Goal: Task Accomplishment & Management: Manage account settings

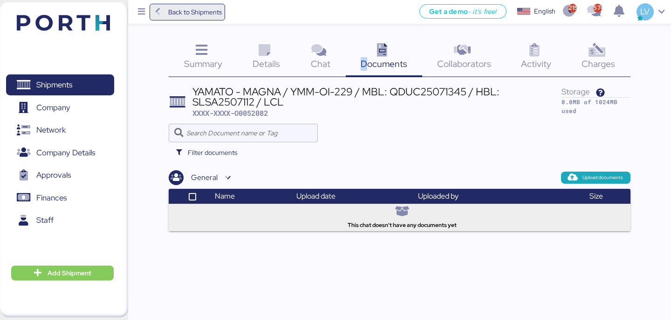
click at [205, 13] on span "Back to Shipments" at bounding box center [195, 12] width 54 height 11
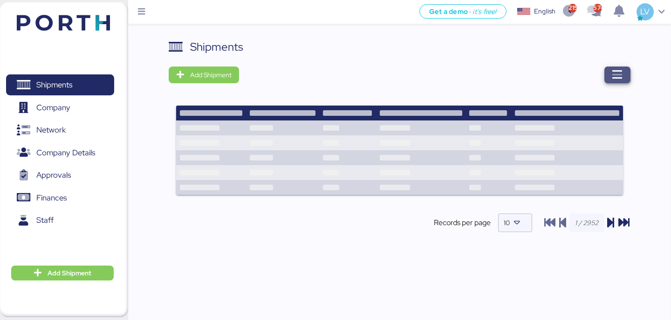
click at [610, 73] on span "button" at bounding box center [617, 75] width 26 height 17
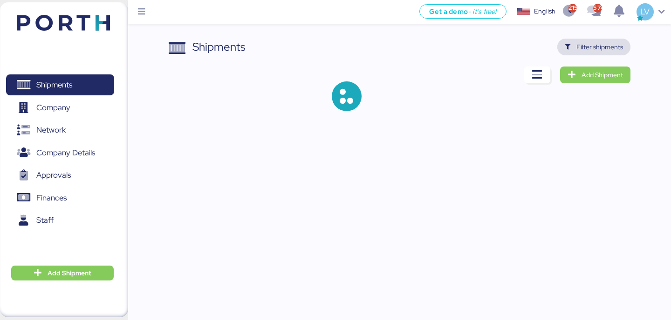
click at [597, 44] on span "Filter shipments" at bounding box center [599, 46] width 47 height 11
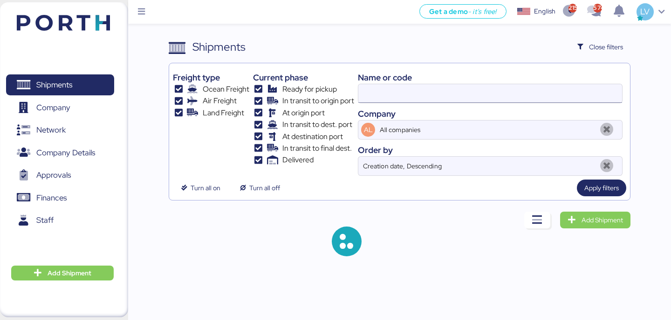
click at [515, 88] on input at bounding box center [490, 93] width 264 height 19
paste input "O0052063 - 170714"
click at [415, 93] on input "O0052063 - 170714" at bounding box center [490, 93] width 264 height 19
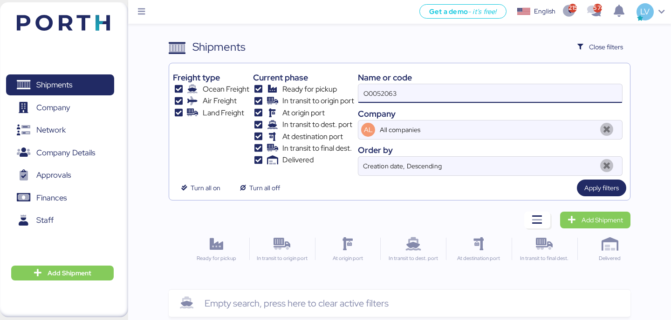
click at [382, 97] on input "O0052063" at bounding box center [490, 93] width 264 height 19
paste input "NEYTYOFD9212900"
type input "ONEYTYOFD9212900"
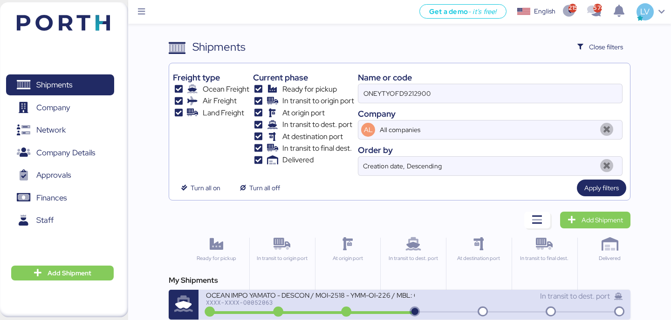
click at [314, 299] on div "OCEAN IMPO YAMATO - DESCON / MOI-2518 - YMM-OI-226 / MBL: ONEYTYOFD9212900 - HB…" at bounding box center [310, 295] width 208 height 8
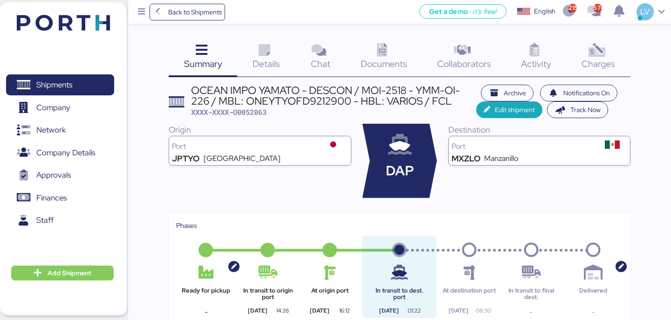
click at [603, 56] on icon at bounding box center [596, 51] width 20 height 14
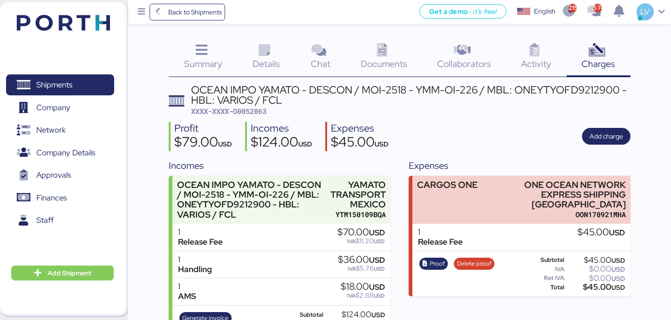
scroll to position [39, 0]
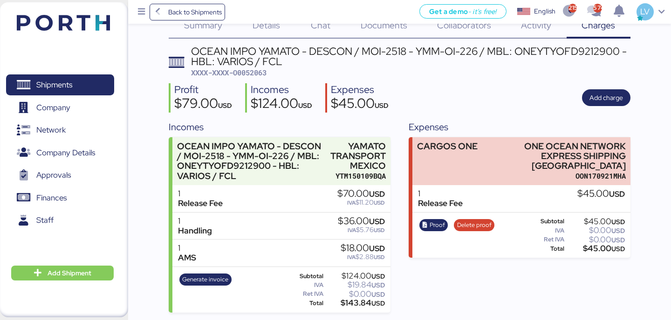
click at [257, 77] on span "XXXX-XXXX-O0052063" at bounding box center [228, 72] width 75 height 9
click at [195, 13] on span "Back to Shipments" at bounding box center [195, 12] width 54 height 11
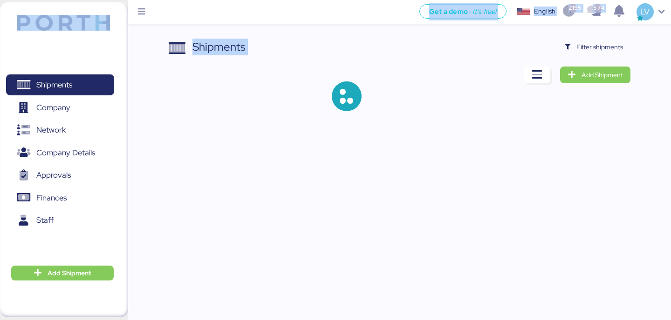
click at [622, 62] on div "Shipments Filter shipments Add Shipment" at bounding box center [399, 83] width 461 height 88
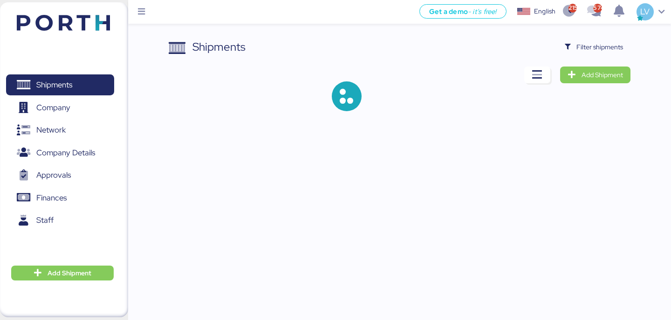
click at [620, 38] on div "Shipments Clear Filters Filter shipments Add Shipment" at bounding box center [335, 63] width 671 height 126
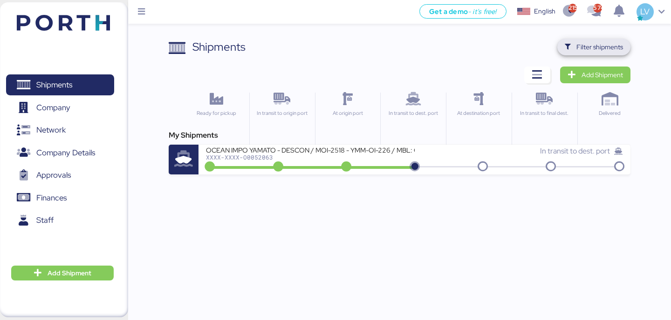
click at [620, 49] on span "Filter shipments" at bounding box center [599, 46] width 47 height 11
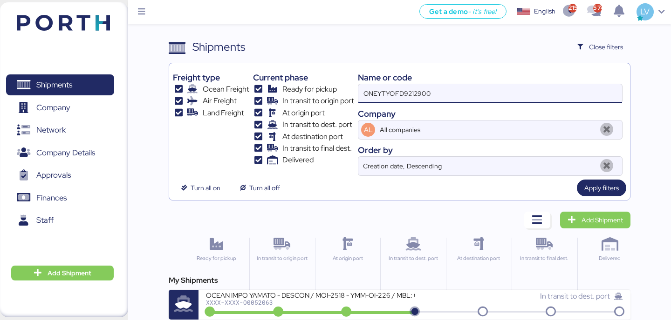
click at [539, 85] on input "ONEYTYOFD9212900" at bounding box center [490, 93] width 264 height 19
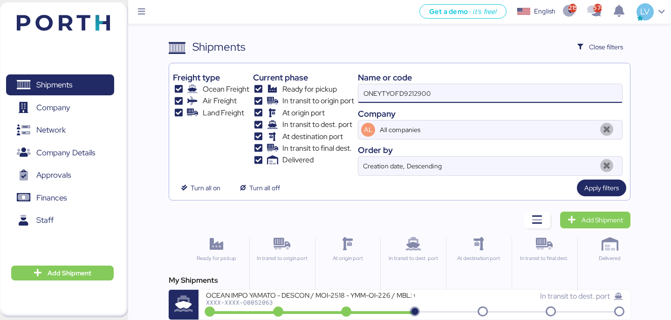
click at [539, 85] on input "ONEYTYOFD9212900" at bounding box center [490, 93] width 264 height 19
paste input "MEDUXF467922"
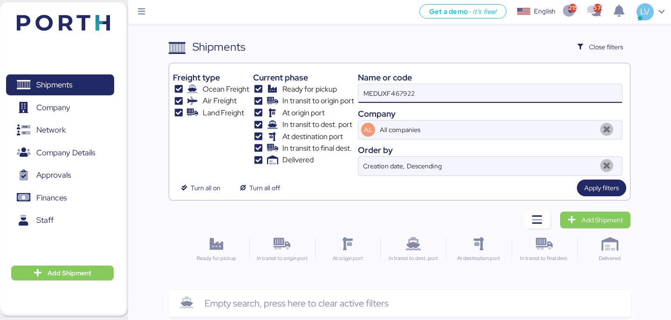
click at [488, 95] on input "MEDUXF467922" at bounding box center [490, 93] width 264 height 19
paste input "EBKG13245214"
type input "EBKG13245214"
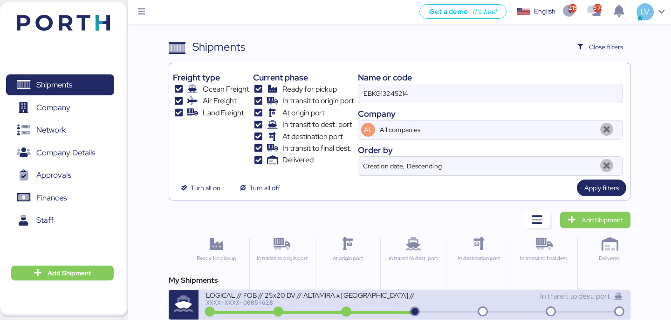
click at [312, 295] on div "LOGICAL // FOB // 25x20 DV // ALTAMIRA x [GEOGRAPHIC_DATA] // BKG: EBKG13245214" at bounding box center [310, 295] width 208 height 8
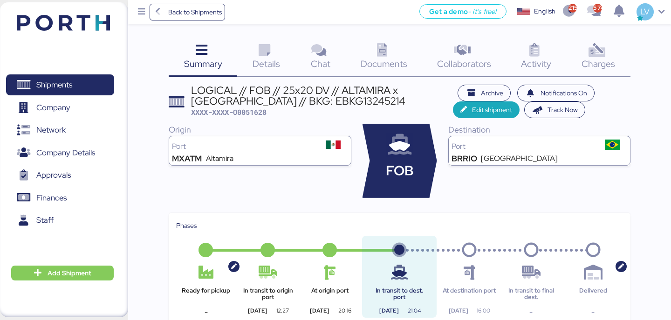
click at [607, 54] on div "Charges 0" at bounding box center [598, 58] width 64 height 39
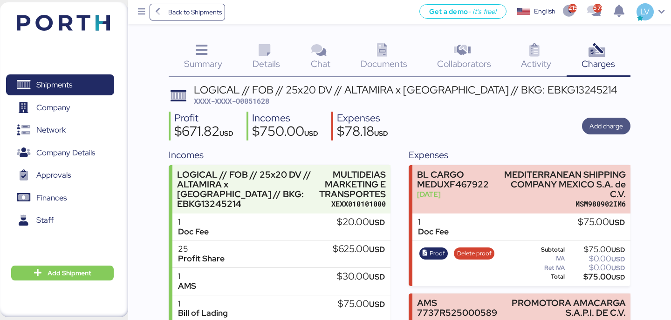
click at [604, 128] on span "Add charge" at bounding box center [606, 126] width 34 height 11
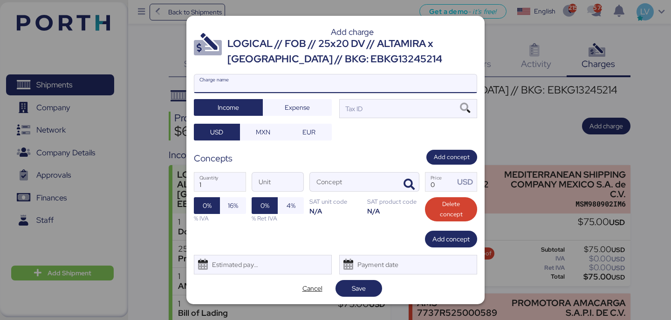
click at [402, 82] on input "Charge name" at bounding box center [335, 84] width 282 height 19
type input "C"
type input "MANIFIESTO CORRECTOR"
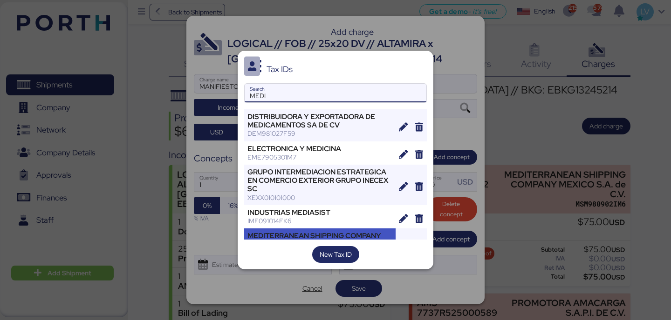
type input "MEDI"
click at [288, 232] on div "MEDITERRANEAN SHIPPING COMPANY MEXICO S.A. de C.V." at bounding box center [319, 240] width 145 height 17
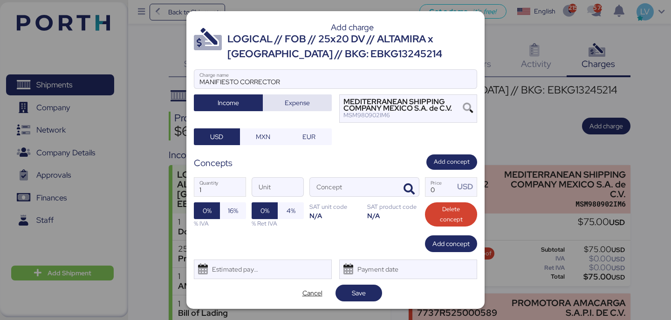
click at [305, 100] on span "Expense" at bounding box center [297, 102] width 25 height 11
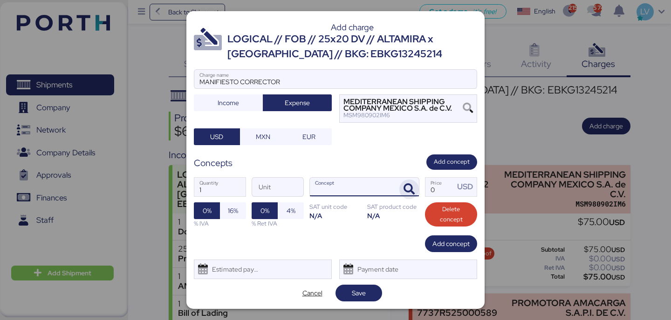
click at [412, 186] on icon "button" at bounding box center [408, 189] width 11 height 11
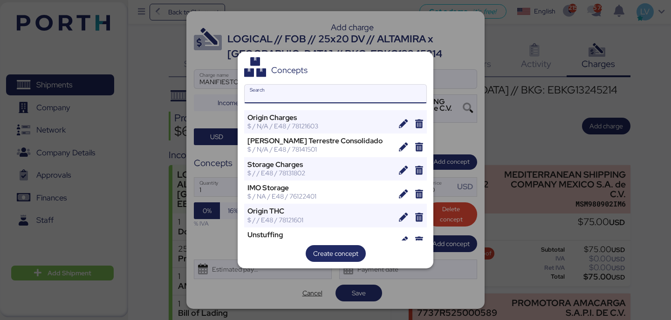
click at [310, 94] on input "Search" at bounding box center [335, 94] width 182 height 19
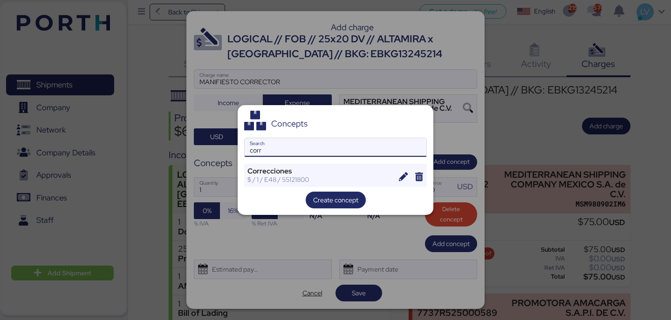
type input "corr"
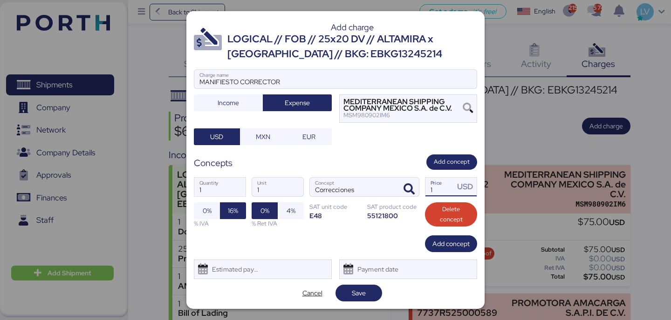
click at [437, 189] on input "1" at bounding box center [439, 187] width 29 height 19
type input "150"
click at [369, 287] on span "Save" at bounding box center [359, 293] width 32 height 13
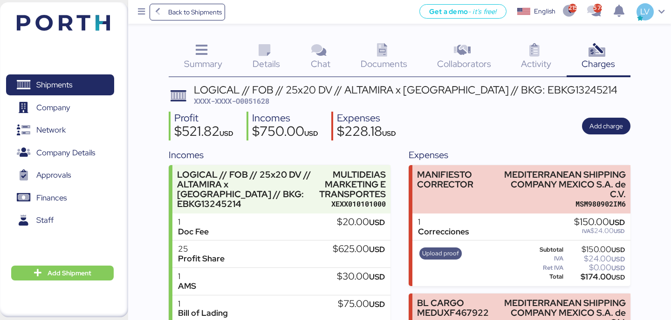
click at [451, 255] on span "Upload proof" at bounding box center [440, 254] width 37 height 10
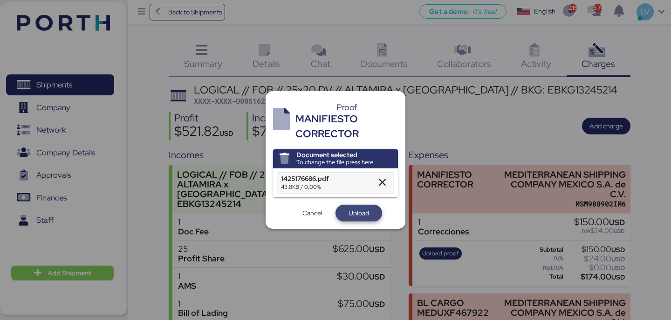
click at [364, 209] on span "Upload" at bounding box center [358, 213] width 20 height 11
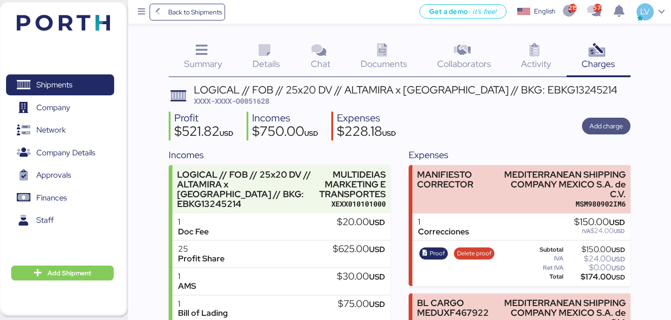
click at [616, 126] on span "Add charge" at bounding box center [606, 126] width 34 height 11
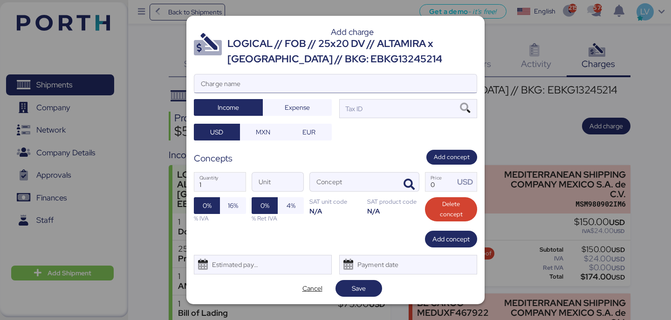
click at [382, 81] on input "Charge name" at bounding box center [335, 84] width 282 height 19
type input "c"
type input "carta correcciin"
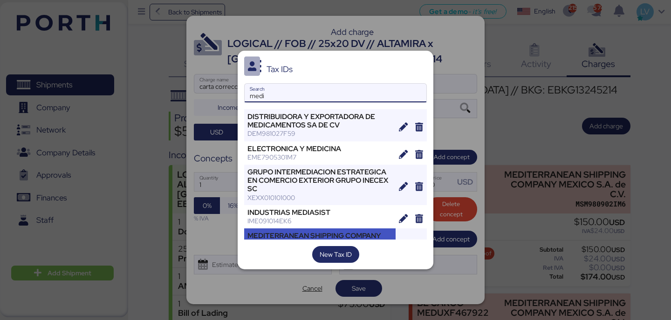
type input "medi"
click at [325, 230] on div "MEDITERRANEAN SHIPPING COMPANY MEXICO S.A. de C.V. MSM980902IM6" at bounding box center [319, 245] width 151 height 32
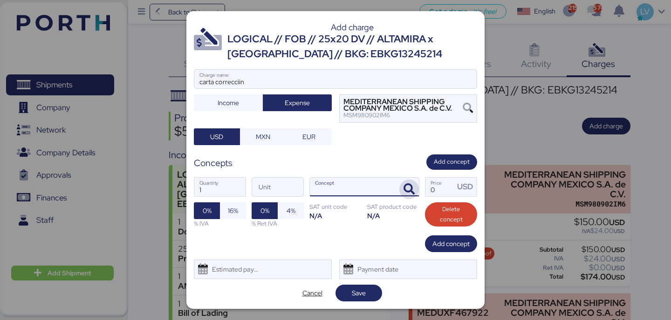
click at [405, 193] on icon "button" at bounding box center [408, 189] width 11 height 11
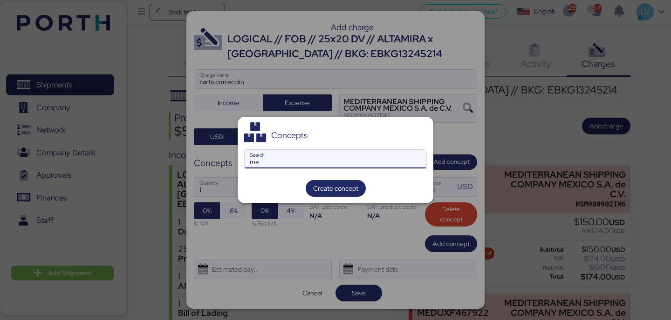
type input "m"
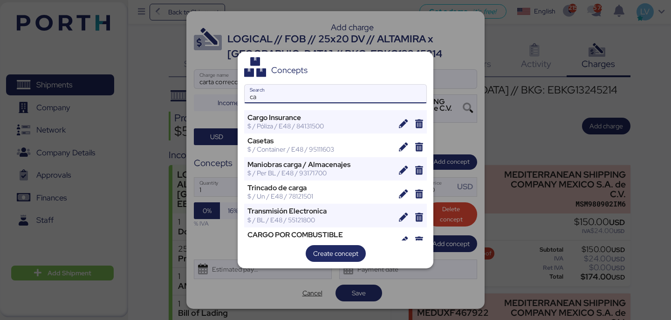
type input "c"
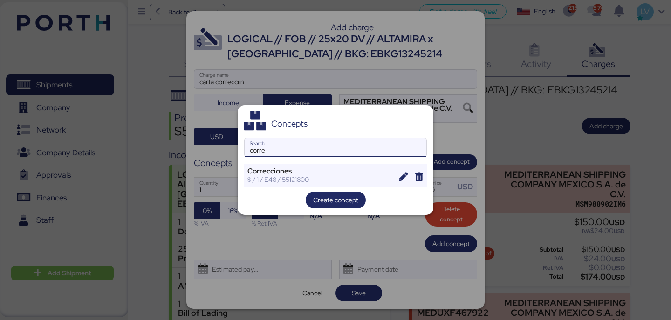
type input "corre"
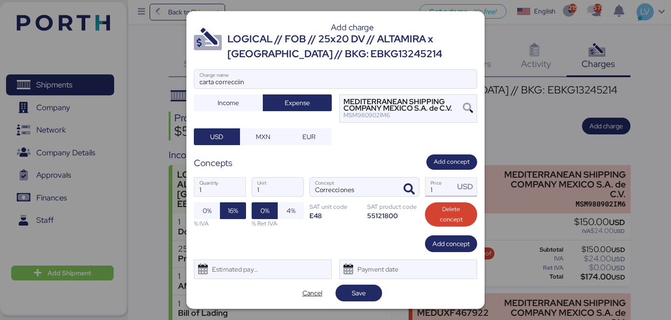
click at [436, 188] on input "1" at bounding box center [439, 187] width 29 height 19
paste input "550.00"
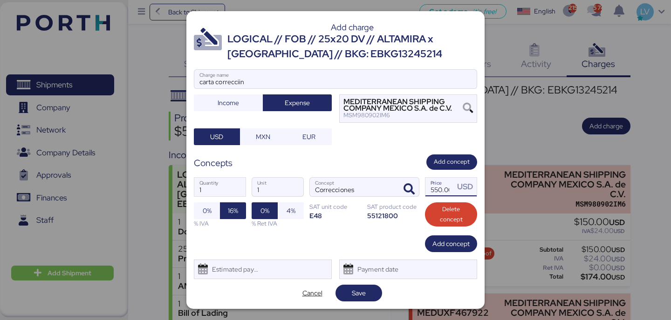
scroll to position [0, 3]
type input "550"
click at [393, 230] on div "1 Quantity 1 Unit Correcciones Concept 550 Price USD 0% 16% % IVA 0% 4% % Ret I…" at bounding box center [335, 203] width 283 height 66
click at [372, 289] on span "Save" at bounding box center [359, 293] width 32 height 13
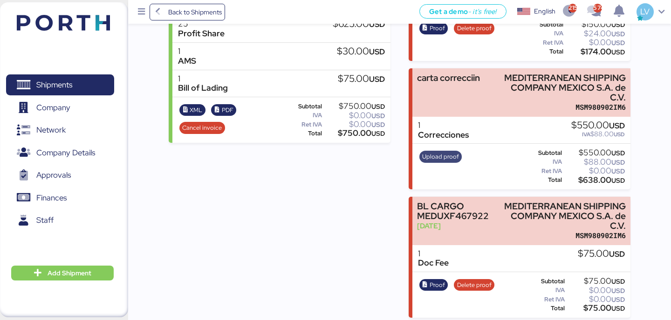
scroll to position [225, 0]
click at [439, 155] on span "Upload proof" at bounding box center [440, 157] width 37 height 10
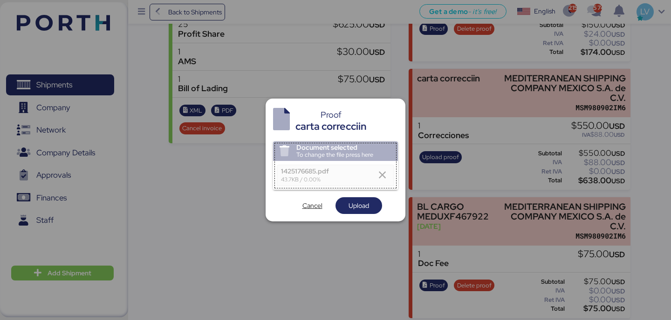
click at [366, 196] on div "Document selected To change the file press here 1425176685.pdf 43.7KB / 0.00% C…" at bounding box center [335, 178] width 125 height 73
click at [366, 209] on span "Upload" at bounding box center [358, 205] width 20 height 11
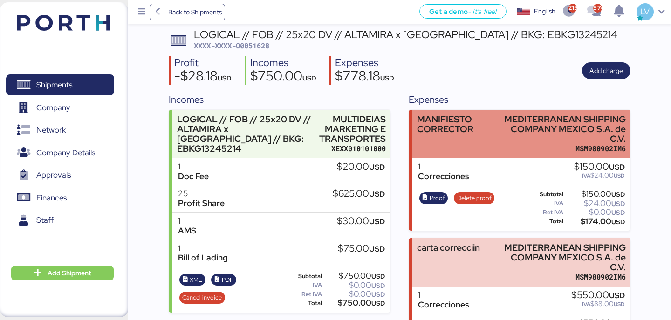
scroll to position [67, 0]
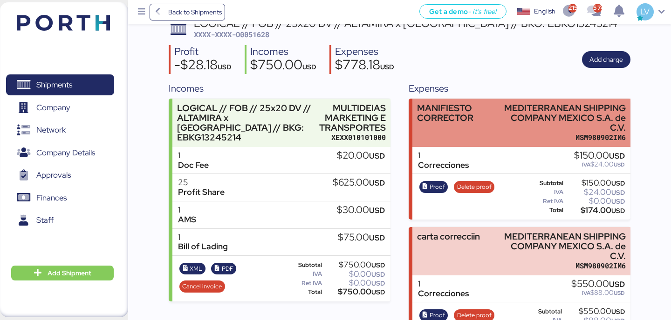
click at [459, 119] on div "MANIFIESTO CORRECTOR" at bounding box center [456, 113] width 79 height 20
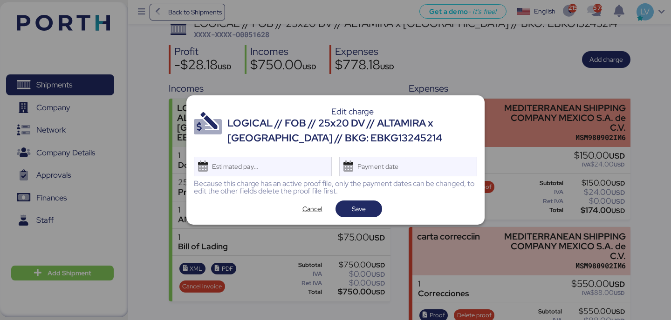
scroll to position [0, 0]
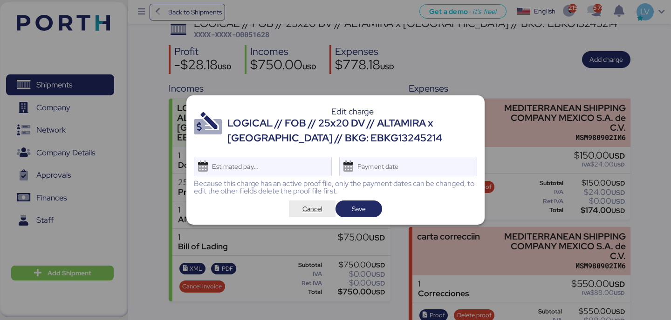
click at [317, 213] on span "Cancel" at bounding box center [312, 209] width 20 height 11
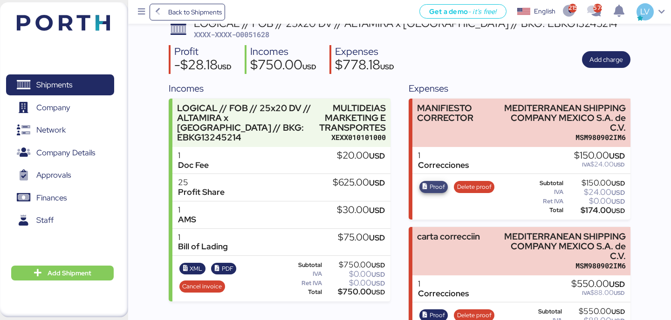
click at [440, 187] on span "Proof" at bounding box center [436, 187] width 15 height 10
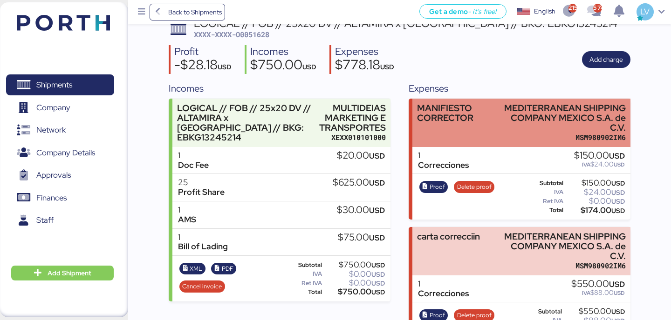
click at [504, 134] on div "MSM980902IM6" at bounding box center [562, 138] width 125 height 10
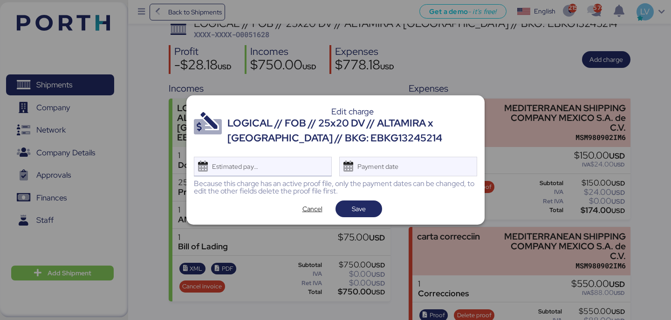
click at [278, 170] on div "Estimated payment date" at bounding box center [263, 167] width 138 height 20
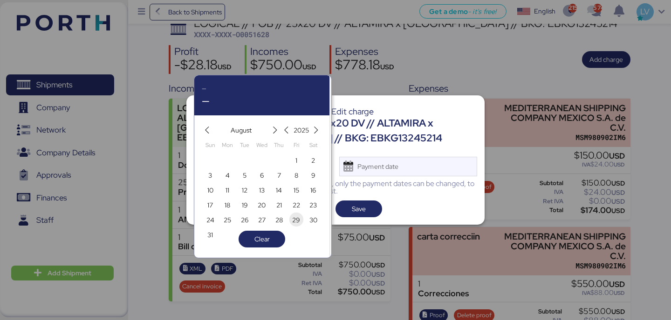
click at [295, 221] on span "29" at bounding box center [296, 220] width 8 height 11
type input "[DATE]"
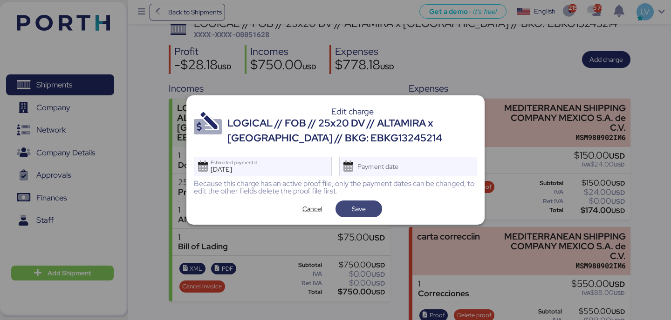
click at [374, 212] on span "Save" at bounding box center [359, 209] width 32 height 13
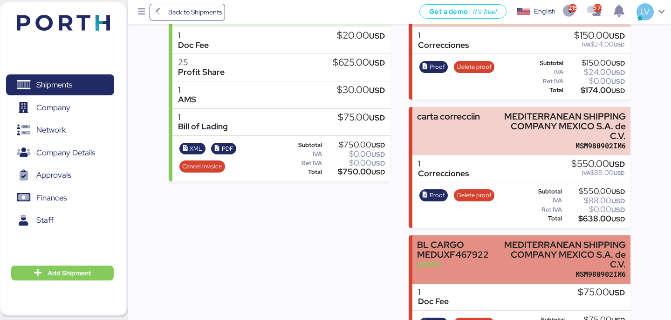
scroll to position [173, 0]
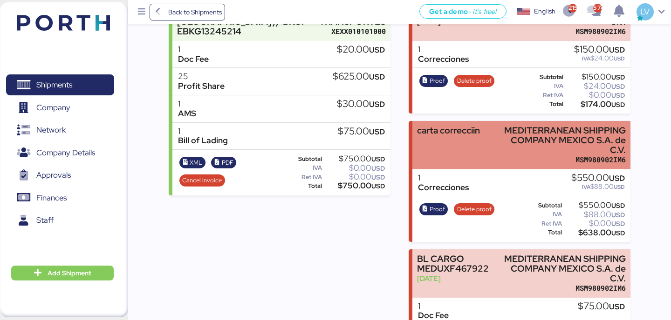
click at [506, 145] on div "MEDITERRANEAN SHIPPING COMPANY MEXICO S.A. de C.V." at bounding box center [562, 140] width 125 height 29
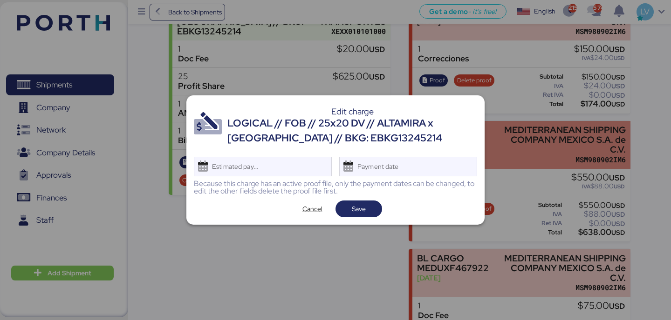
scroll to position [0, 0]
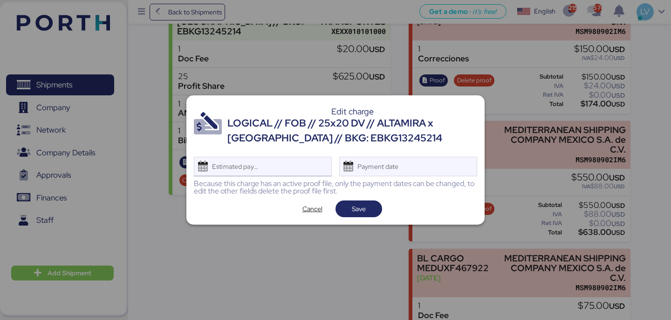
click at [275, 167] on div "Estimated payment date" at bounding box center [263, 167] width 138 height 20
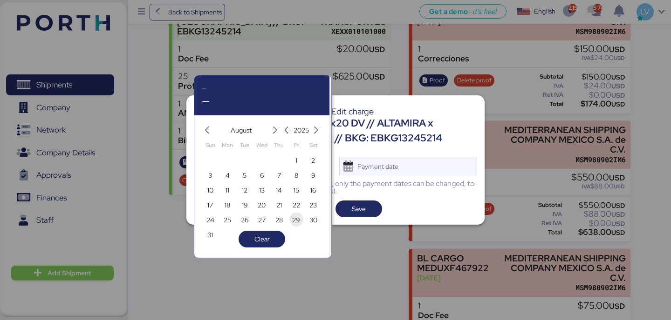
click at [302, 219] on span "29" at bounding box center [296, 220] width 14 height 14
type input "[DATE]"
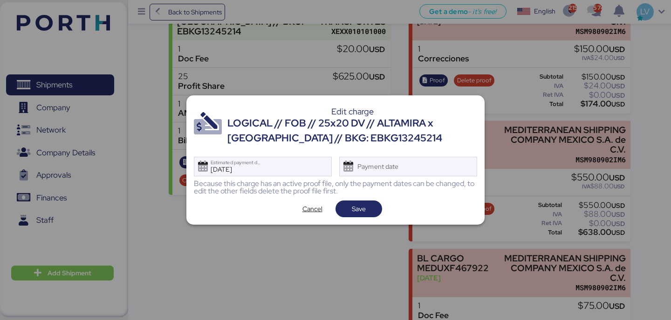
click at [367, 221] on div "Edit charge LOGICAL // FOB // 25x20 DV // ALTAMIRA x [GEOGRAPHIC_DATA] // BKG: …" at bounding box center [335, 160] width 298 height 130
click at [368, 216] on span "Save" at bounding box center [358, 209] width 47 height 17
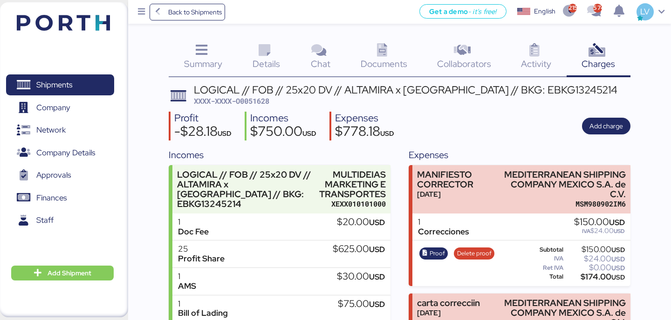
click at [266, 101] on span "XXXX-XXXX-O0051628" at bounding box center [231, 100] width 75 height 9
copy span "O0051628"
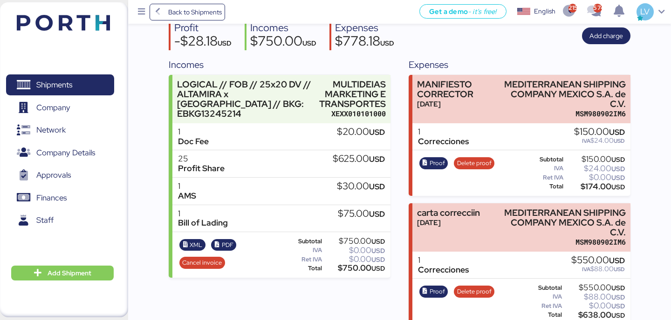
scroll to position [252, 0]
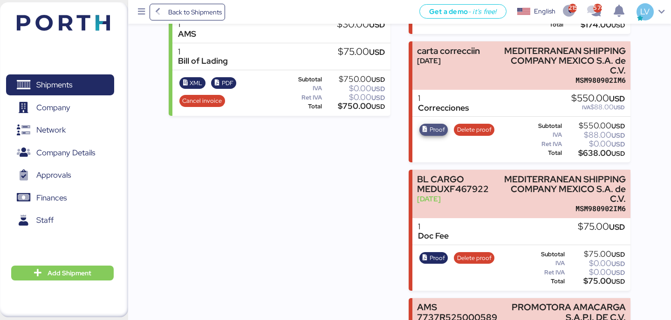
click at [434, 133] on span "Proof" at bounding box center [436, 130] width 15 height 10
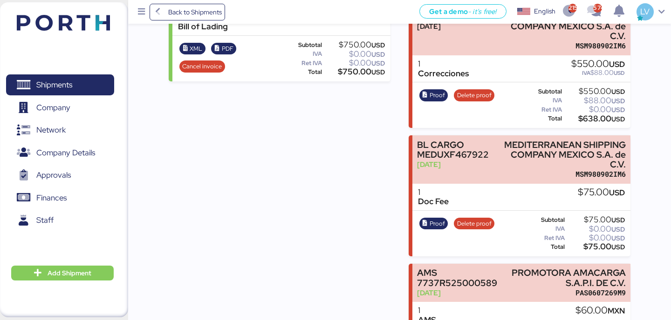
scroll to position [287, 0]
